Goal: Navigation & Orientation: Find specific page/section

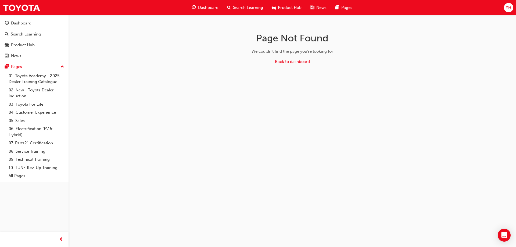
click at [211, 7] on span "Dashboard" at bounding box center [208, 8] width 20 height 6
